Goal: Navigation & Orientation: Understand site structure

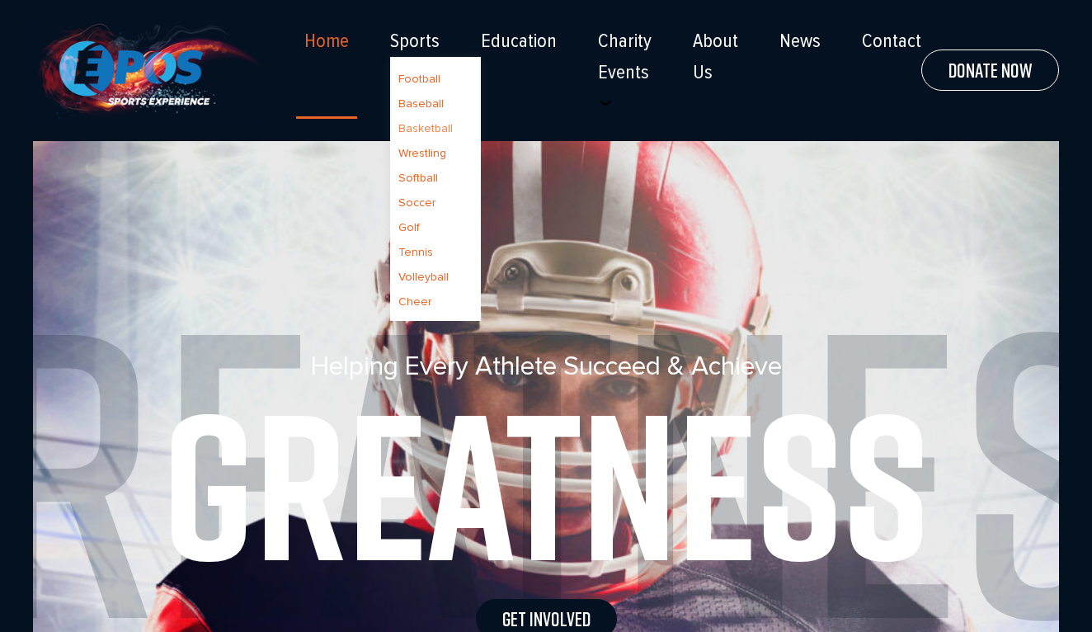
click at [426, 131] on link "Basketball" at bounding box center [425, 128] width 54 height 14
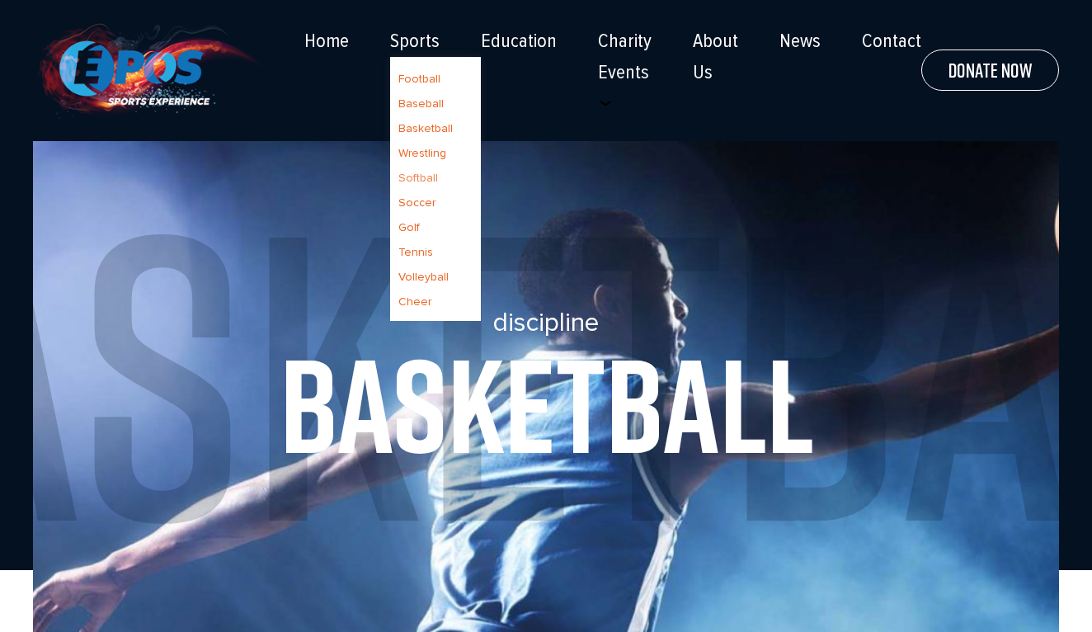
click at [436, 175] on link "Softball" at bounding box center [418, 178] width 40 height 14
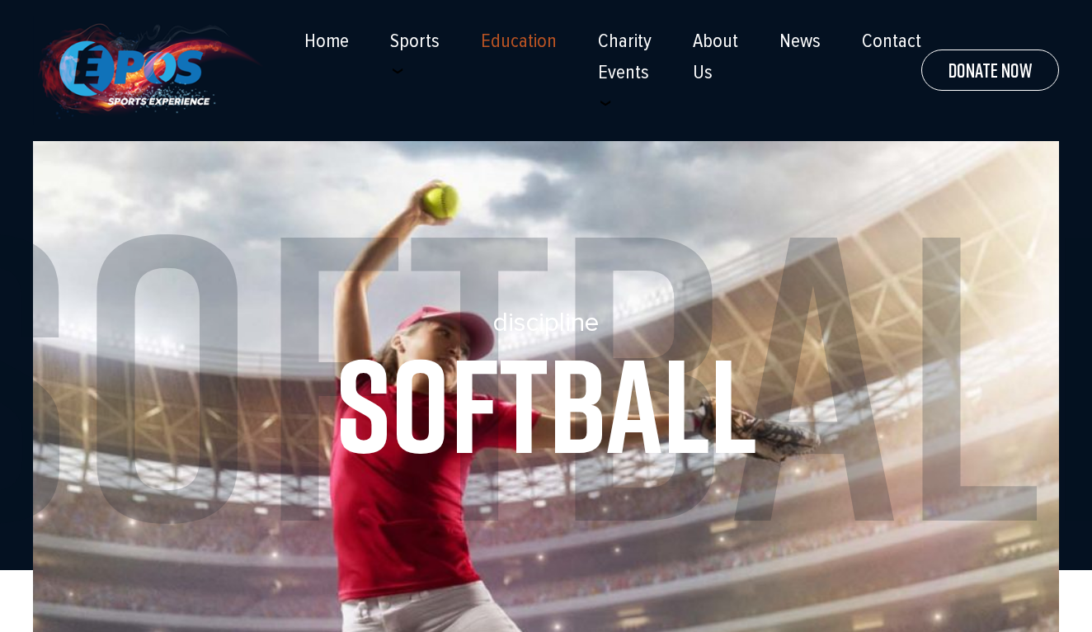
click at [523, 44] on link "Education" at bounding box center [519, 41] width 76 height 23
click at [700, 38] on link "About Us" at bounding box center [715, 57] width 45 height 54
